Goal: Information Seeking & Learning: Find specific fact

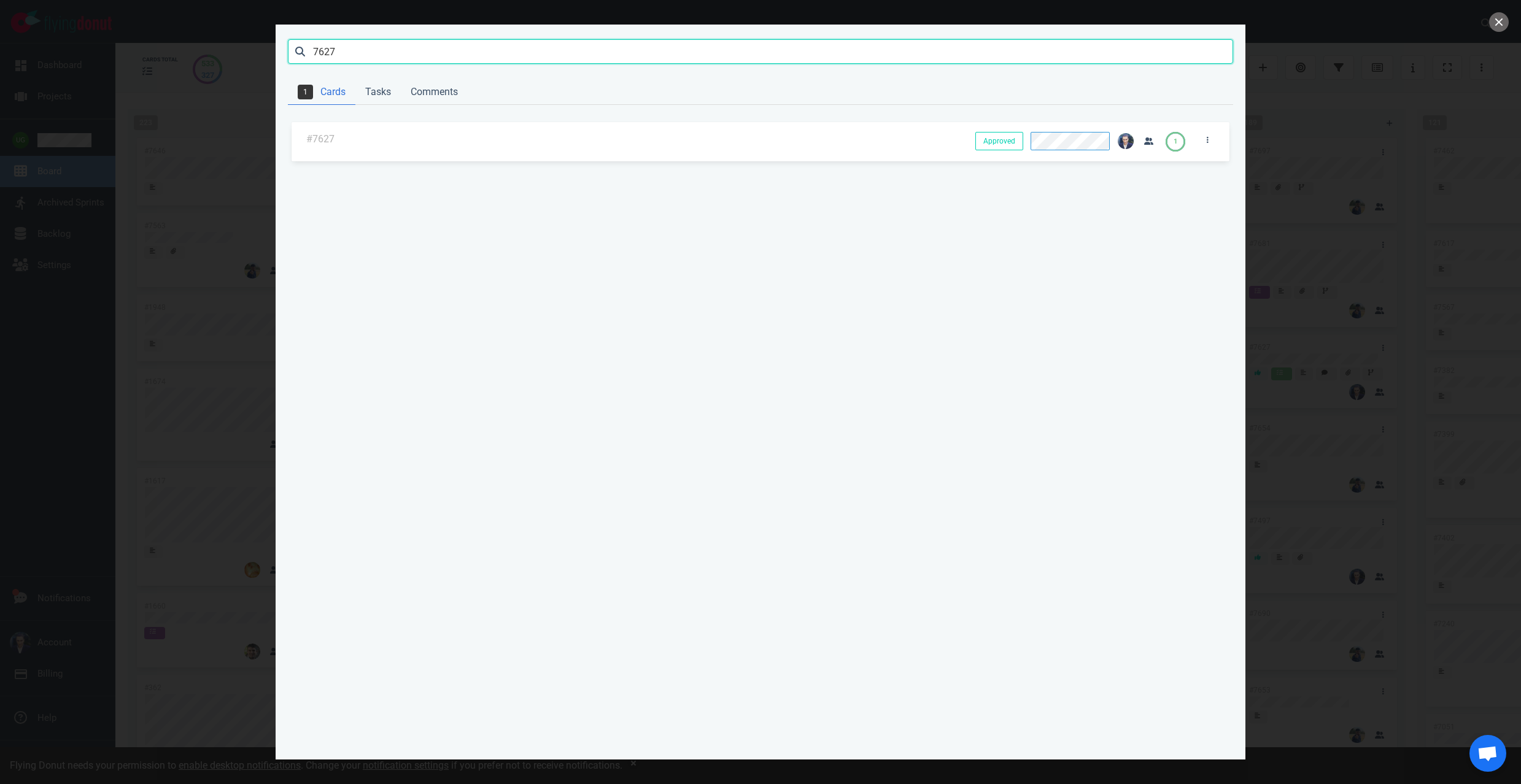
click at [338, 51] on input "7627" at bounding box center [760, 52] width 945 height 25
type input "allergens"
click button "Search" at bounding box center [0, 0] width 0 height 0
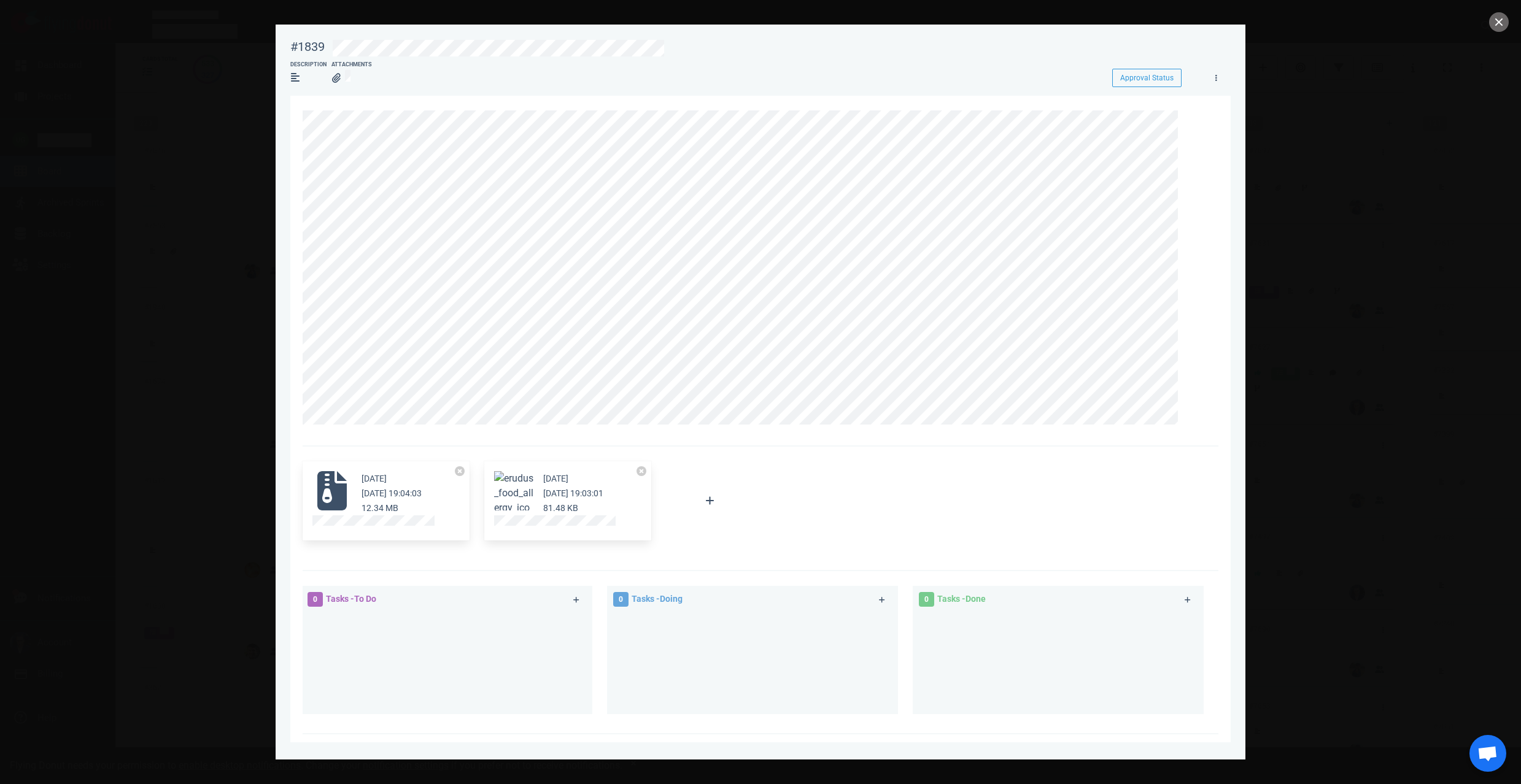
click at [518, 503] on figure at bounding box center [514, 491] width 39 height 39
click at [519, 491] on button "Zoom image" at bounding box center [514, 501] width 39 height 59
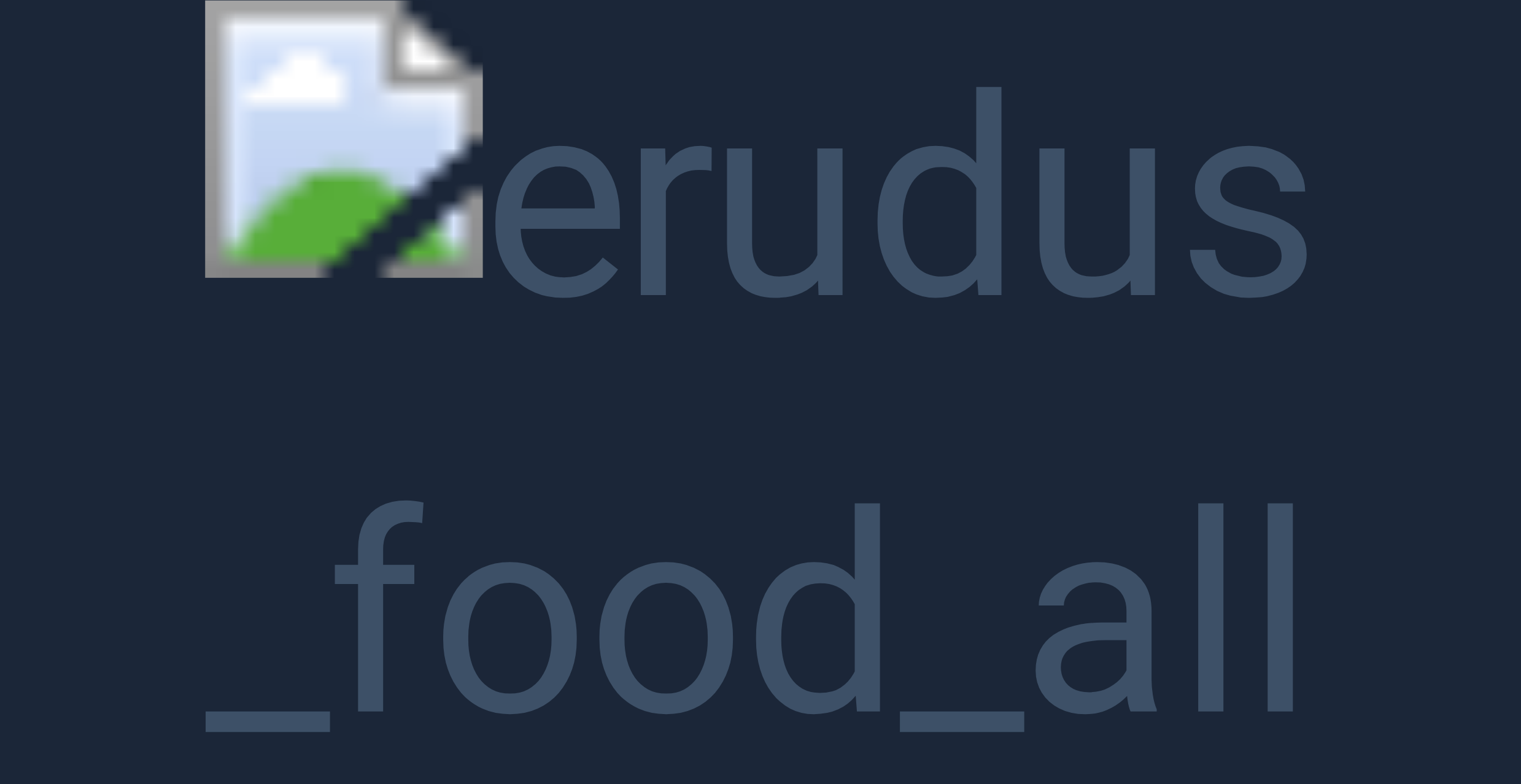
click at [421, 382] on button "Unzoom image" at bounding box center [760, 392] width 1521 height 784
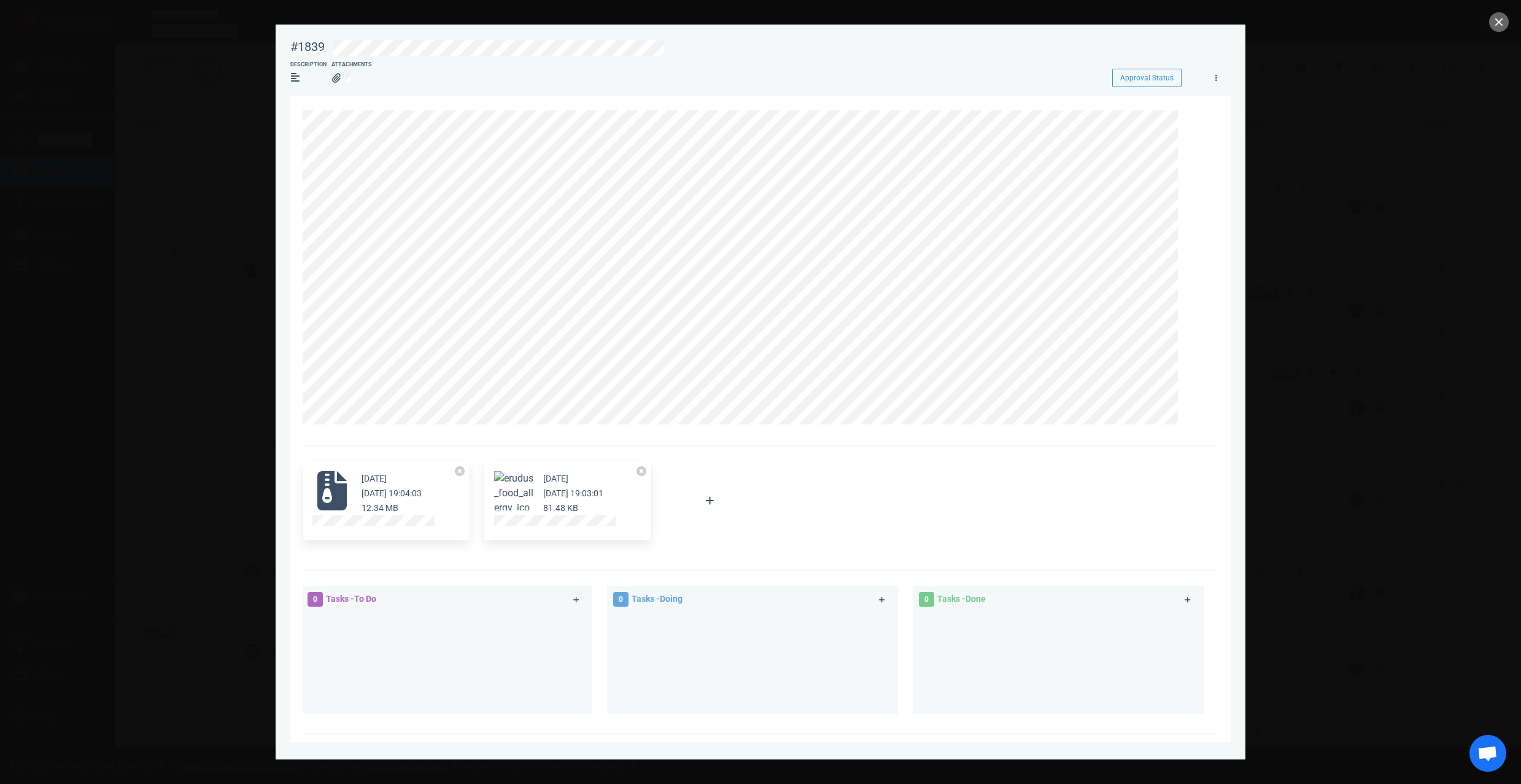
click at [504, 481] on button "Zoom image" at bounding box center [514, 501] width 39 height 59
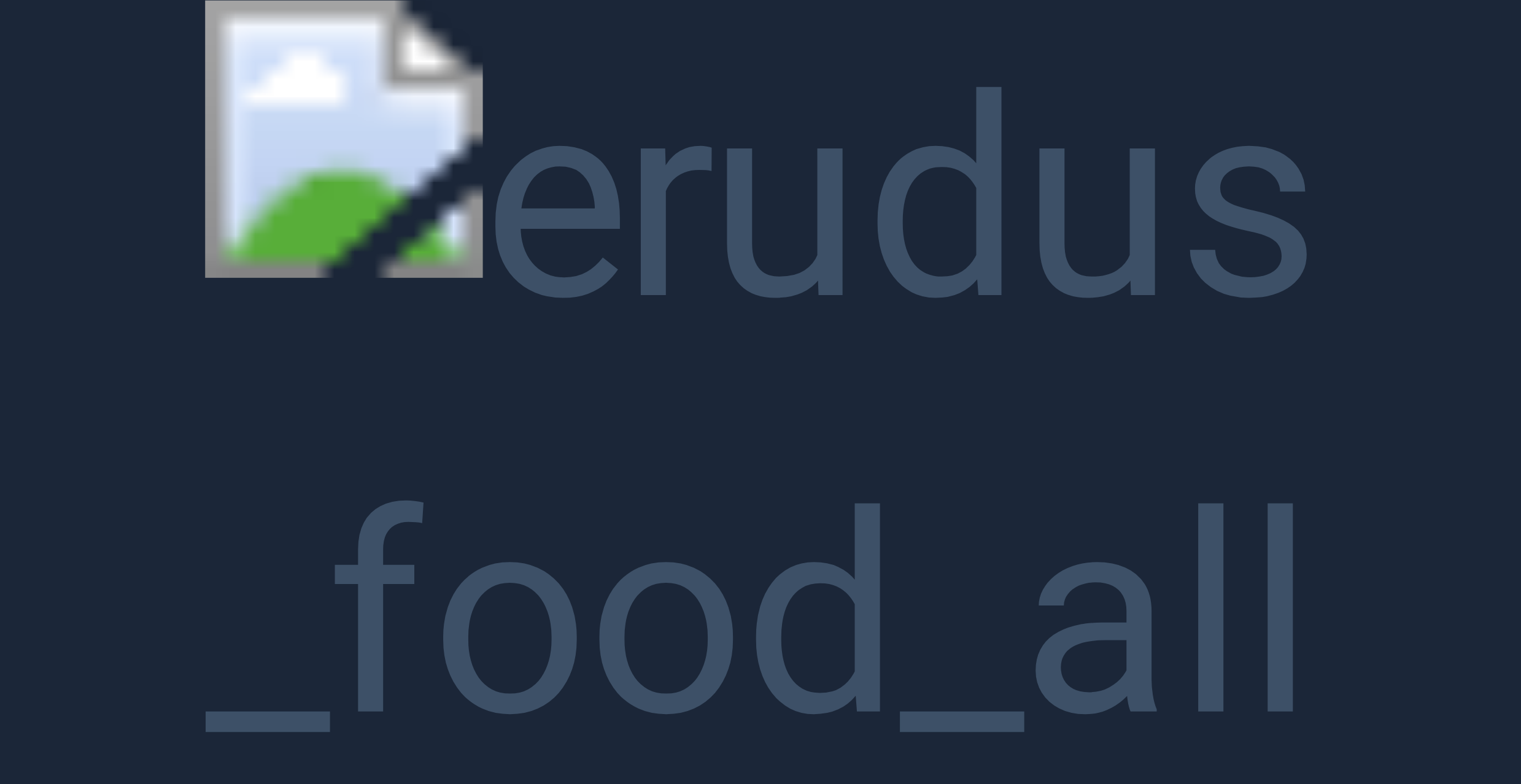
click at [532, 212] on button "Unzoom image" at bounding box center [760, 392] width 1521 height 784
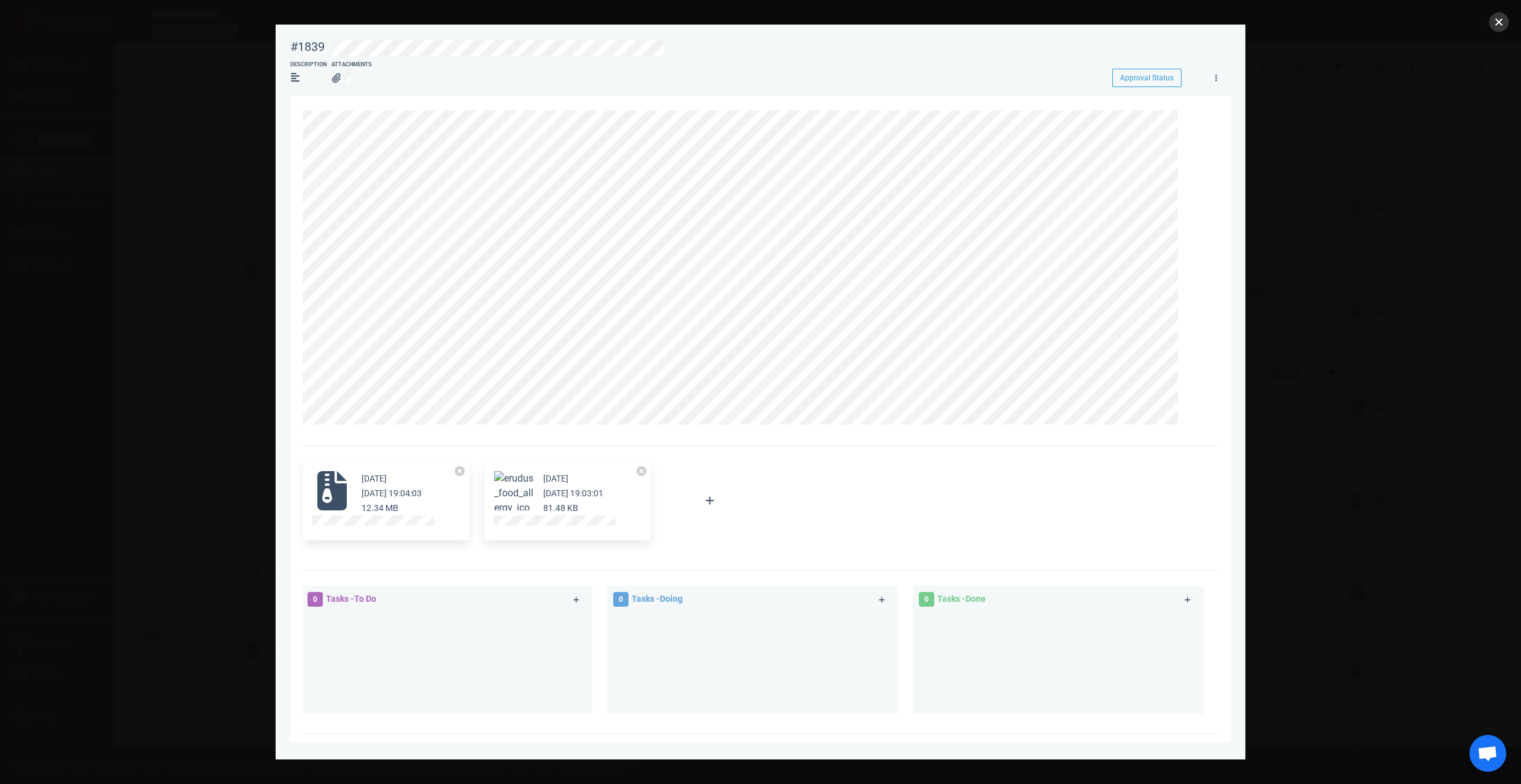
click at [1492, 23] on button "close" at bounding box center [1499, 22] width 20 height 20
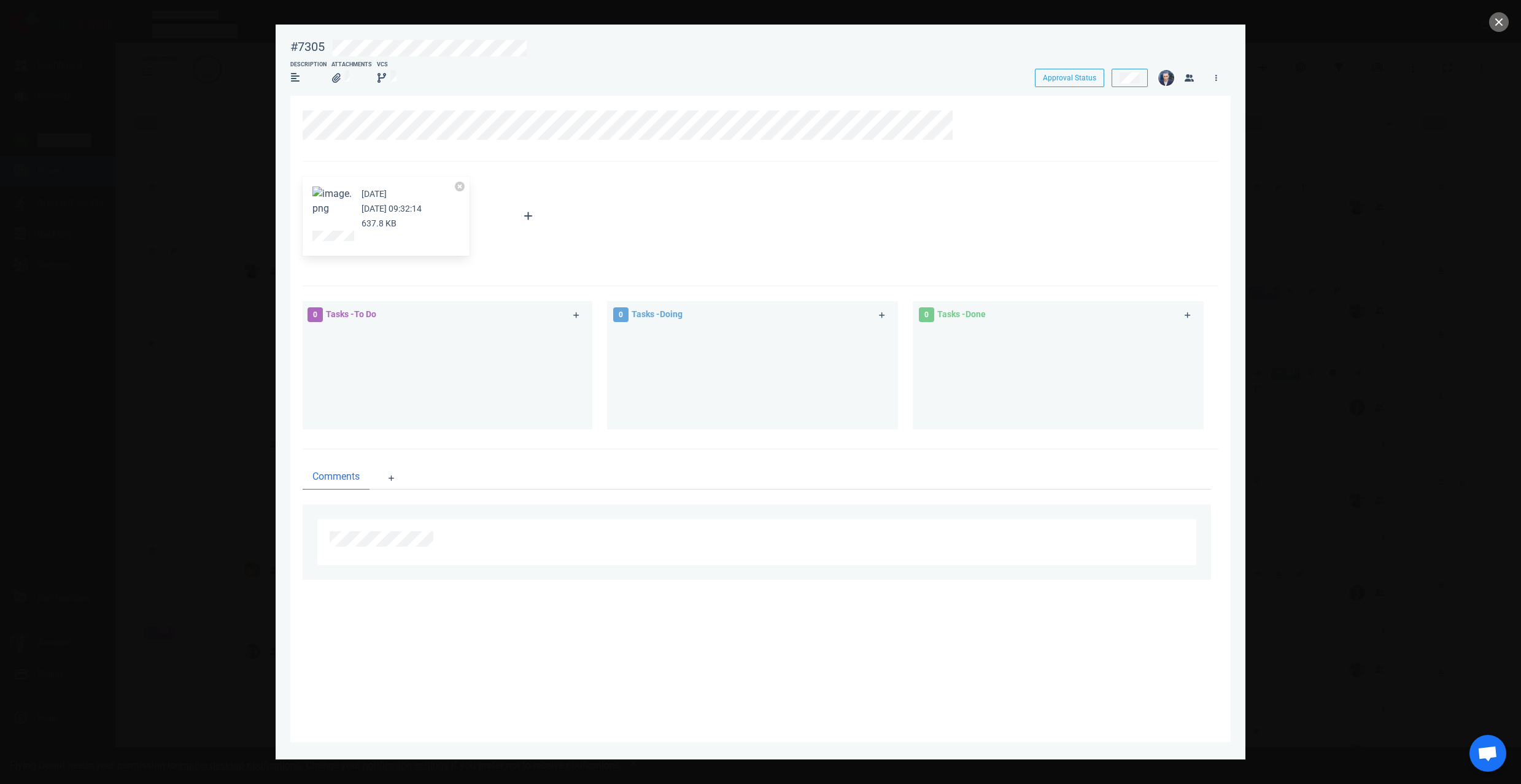
click at [348, 207] on button "Zoom image" at bounding box center [332, 201] width 39 height 30
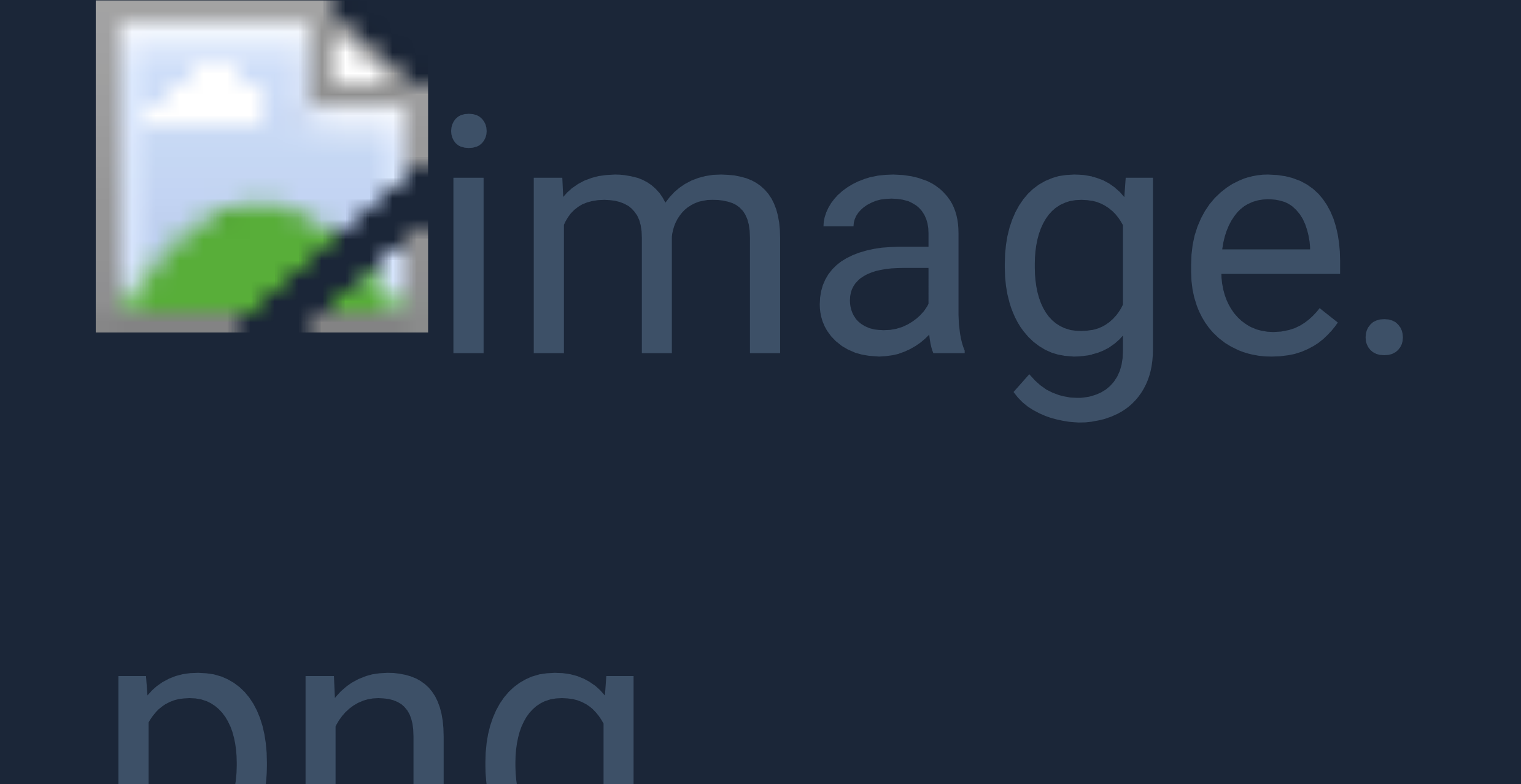
click at [398, 212] on button "Unzoom image" at bounding box center [760, 392] width 1521 height 784
